Goal: Check status: Check status

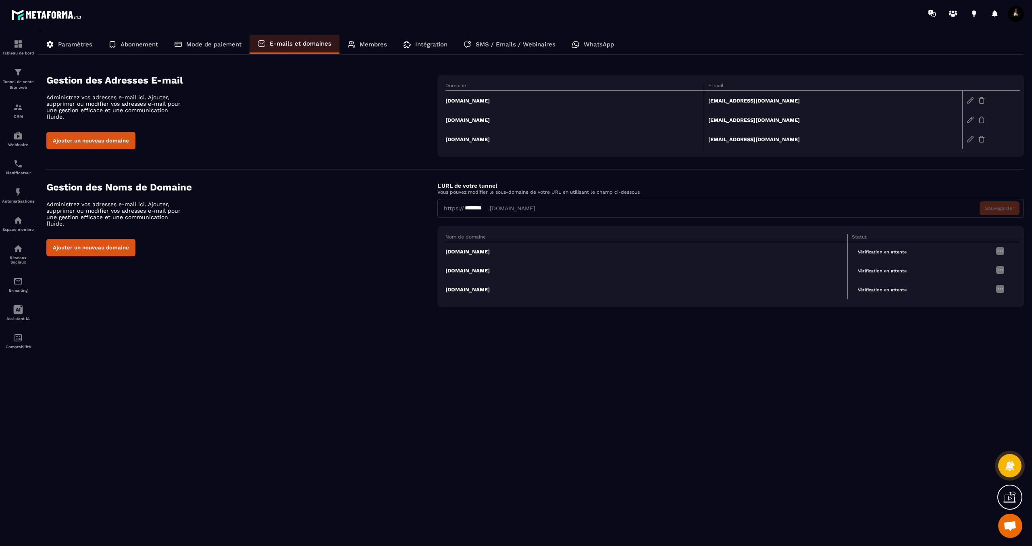
click at [879, 251] on span "Vérification en attente" at bounding box center [882, 251] width 61 height 9
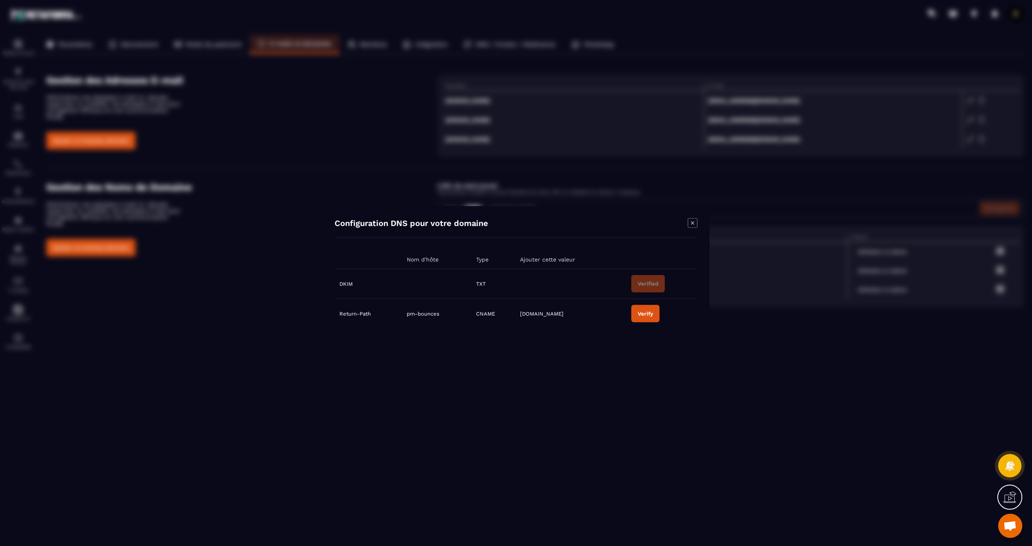
click at [802, 356] on div "Modal window" at bounding box center [516, 273] width 1032 height 546
click at [691, 223] on icon "Modal window" at bounding box center [693, 223] width 10 height 10
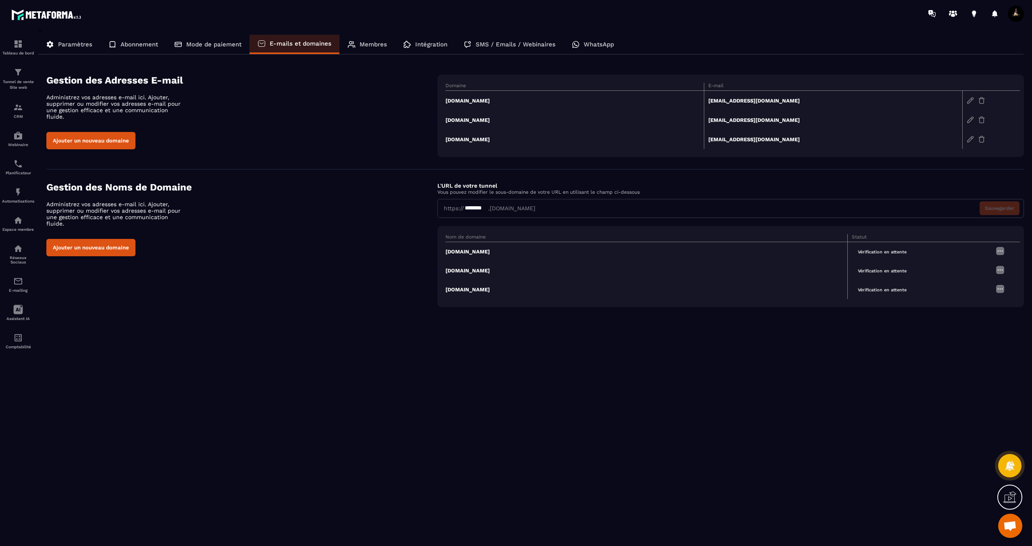
click at [1012, 502] on icon at bounding box center [1010, 496] width 13 height 13
